Goal: Navigation & Orientation: Find specific page/section

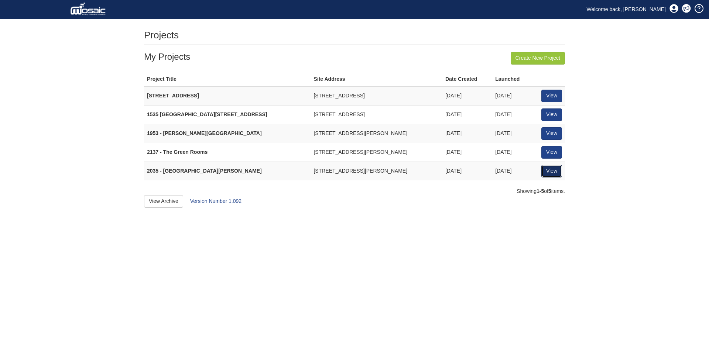
click at [556, 175] on link "View" at bounding box center [552, 171] width 21 height 13
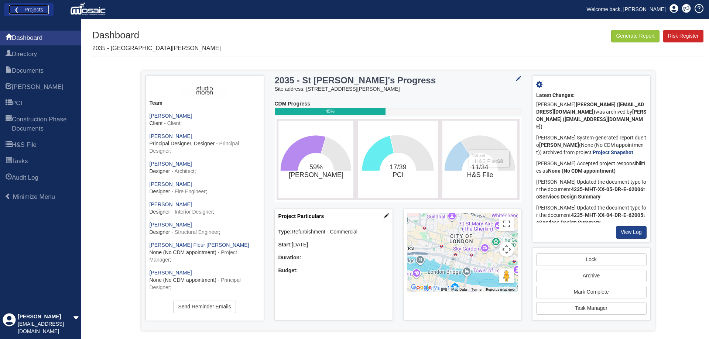
click at [44, 9] on link "❮ Projects" at bounding box center [29, 10] width 40 height 10
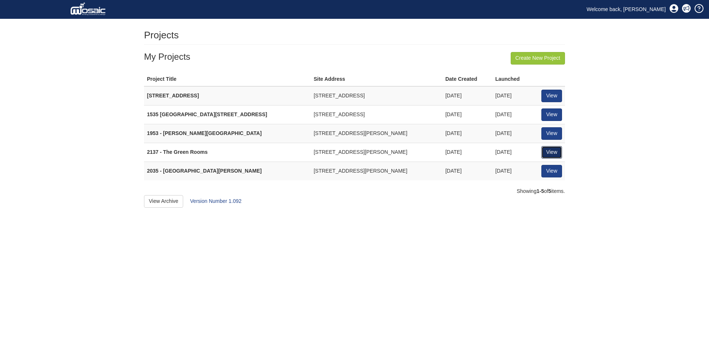
click at [550, 154] on link "View" at bounding box center [552, 152] width 21 height 13
